Goal: Book appointment/travel/reservation

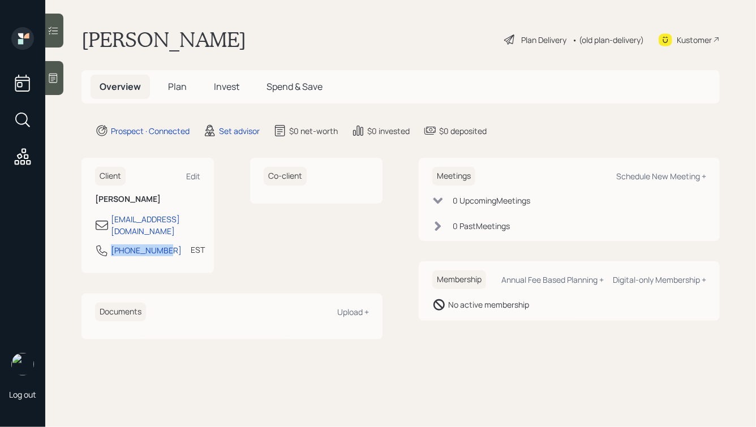
drag, startPoint x: 163, startPoint y: 241, endPoint x: 100, endPoint y: 238, distance: 62.9
click at [100, 244] on div "[PHONE_NUMBER] EST Currently 1:24 PM" at bounding box center [147, 254] width 105 height 20
copy div "[PHONE_NUMBER]"
click at [639, 178] on div "Schedule New Meeting +" at bounding box center [662, 176] width 90 height 11
select select "round-[PERSON_NAME]"
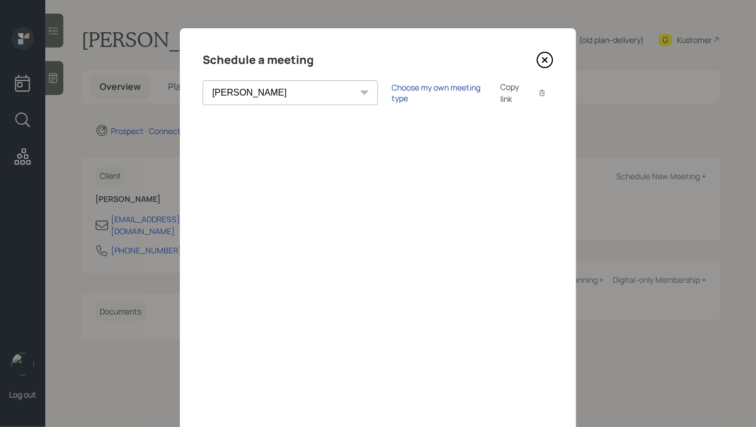
click at [392, 97] on div "Choose my own meeting type" at bounding box center [439, 93] width 95 height 22
